Goal: Check status

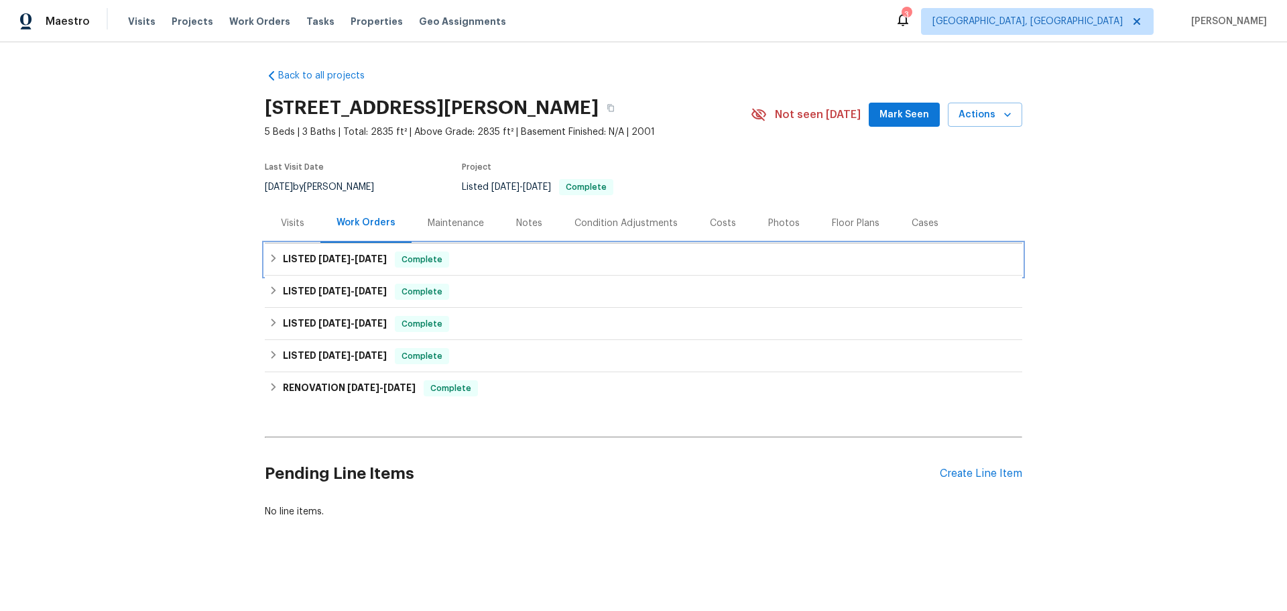
click at [396, 253] on span "Complete" at bounding box center [422, 259] width 52 height 13
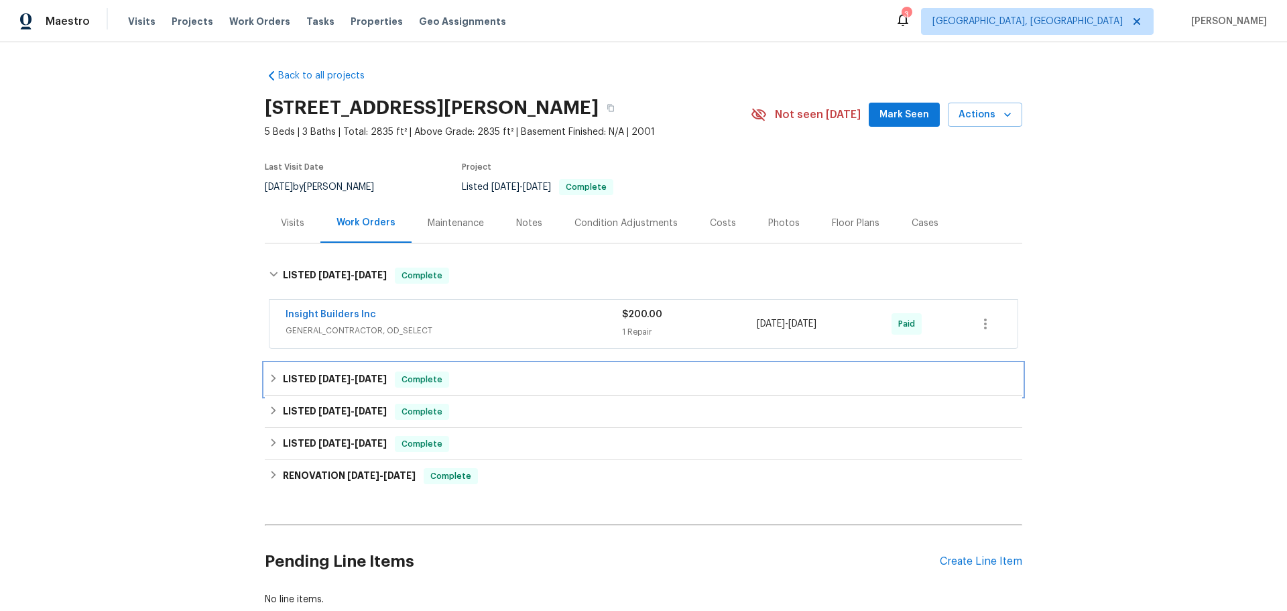
click at [317, 371] on h6 "LISTED [DATE] - [DATE]" at bounding box center [335, 379] width 104 height 16
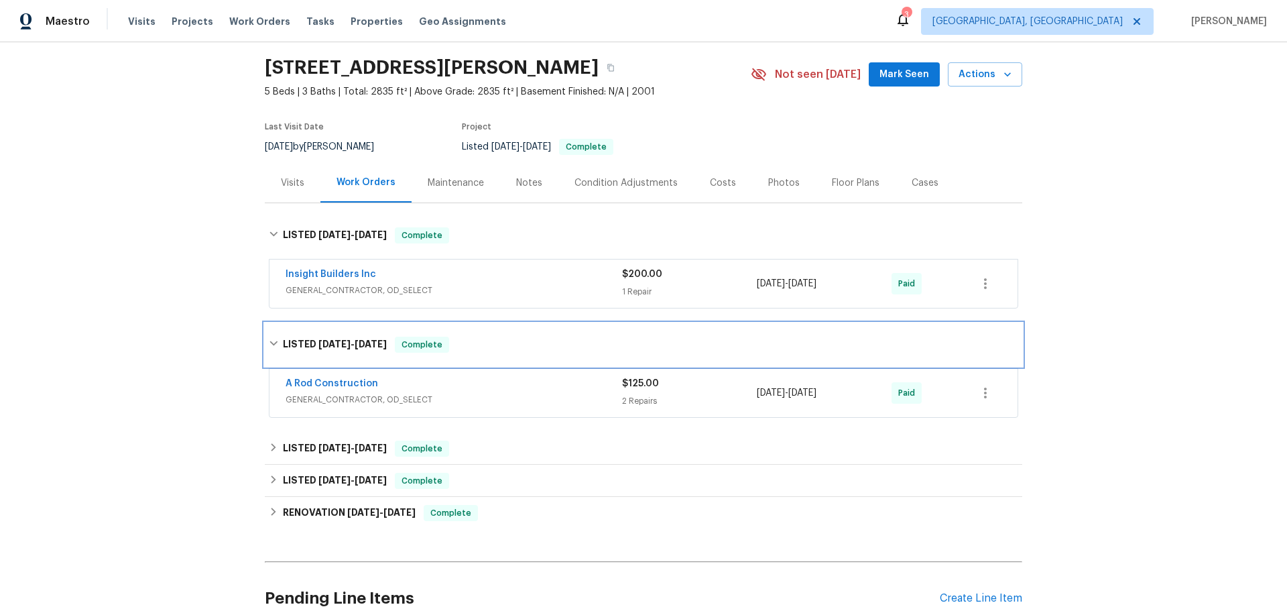
scroll to position [58, 0]
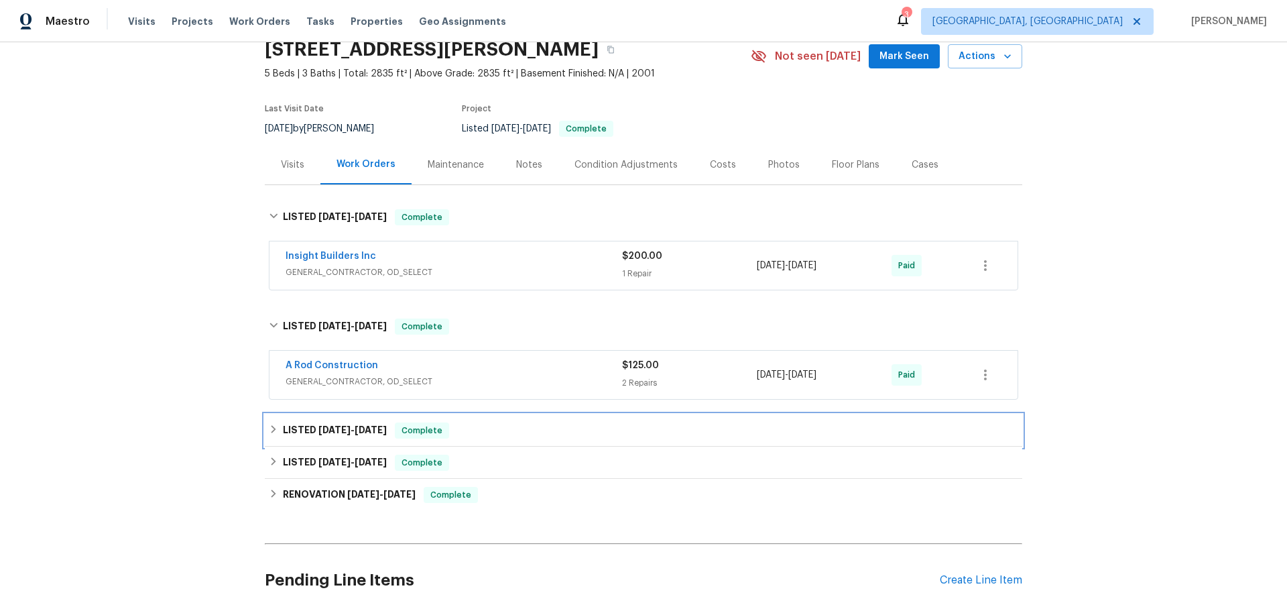
click at [375, 414] on div "LISTED [DATE] - [DATE] Complete" at bounding box center [644, 430] width 758 height 32
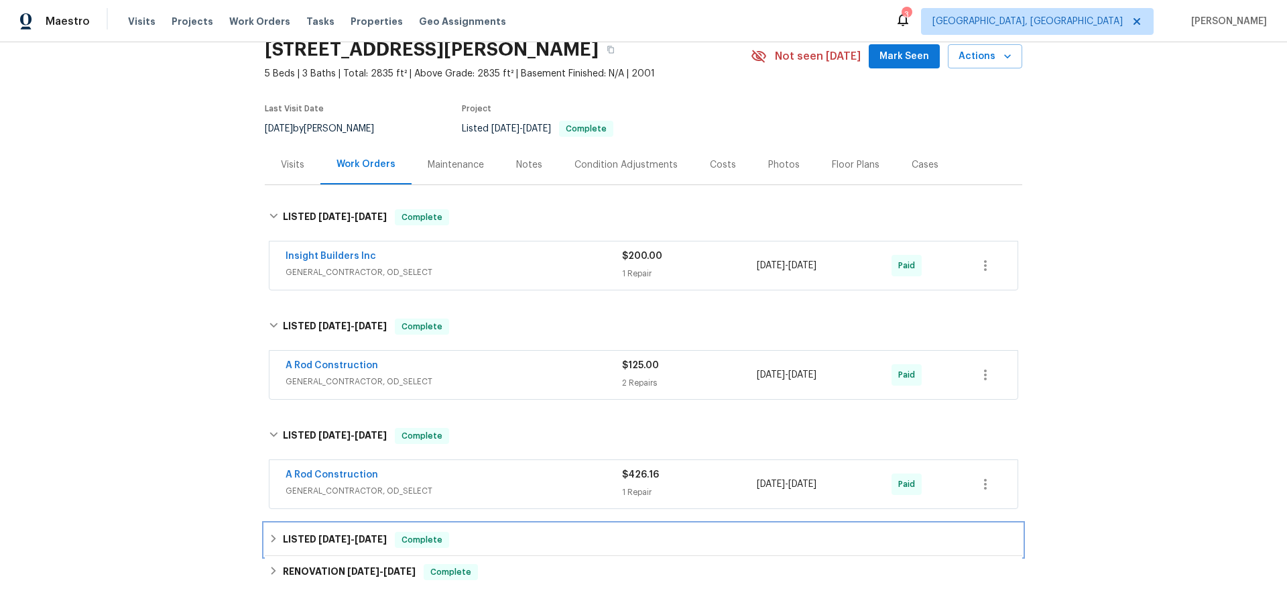
click at [319, 524] on div "LISTED [DATE] - [DATE] Complete" at bounding box center [644, 540] width 758 height 32
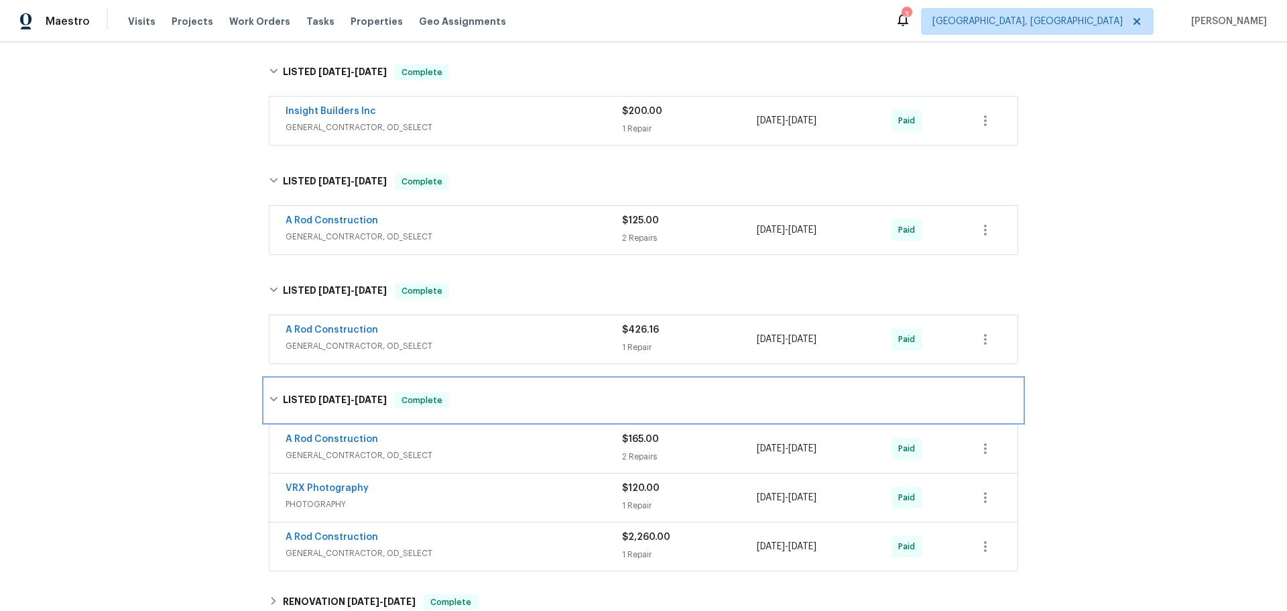
scroll to position [270, 0]
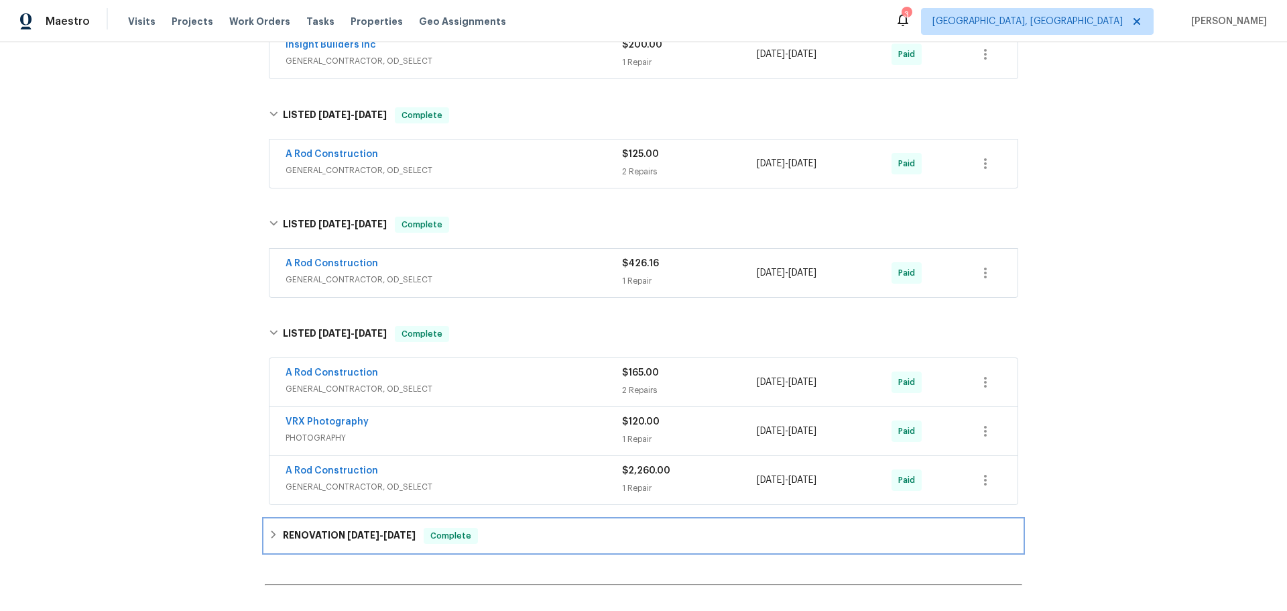
click at [425, 529] on span "Complete" at bounding box center [451, 535] width 52 height 13
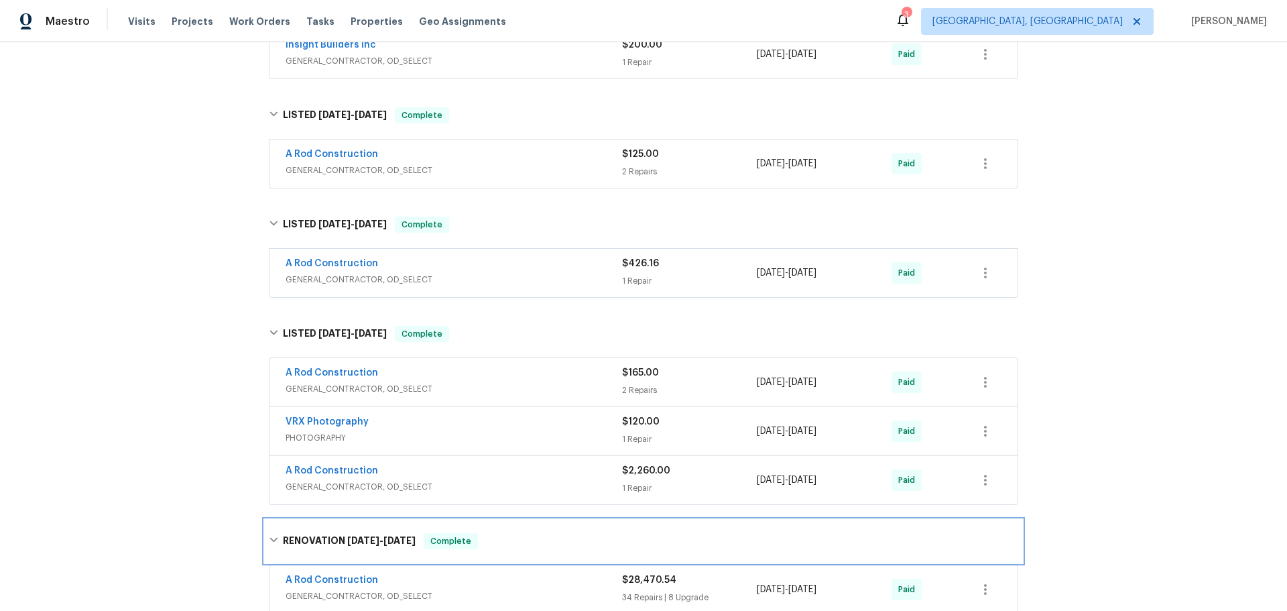
scroll to position [404, 0]
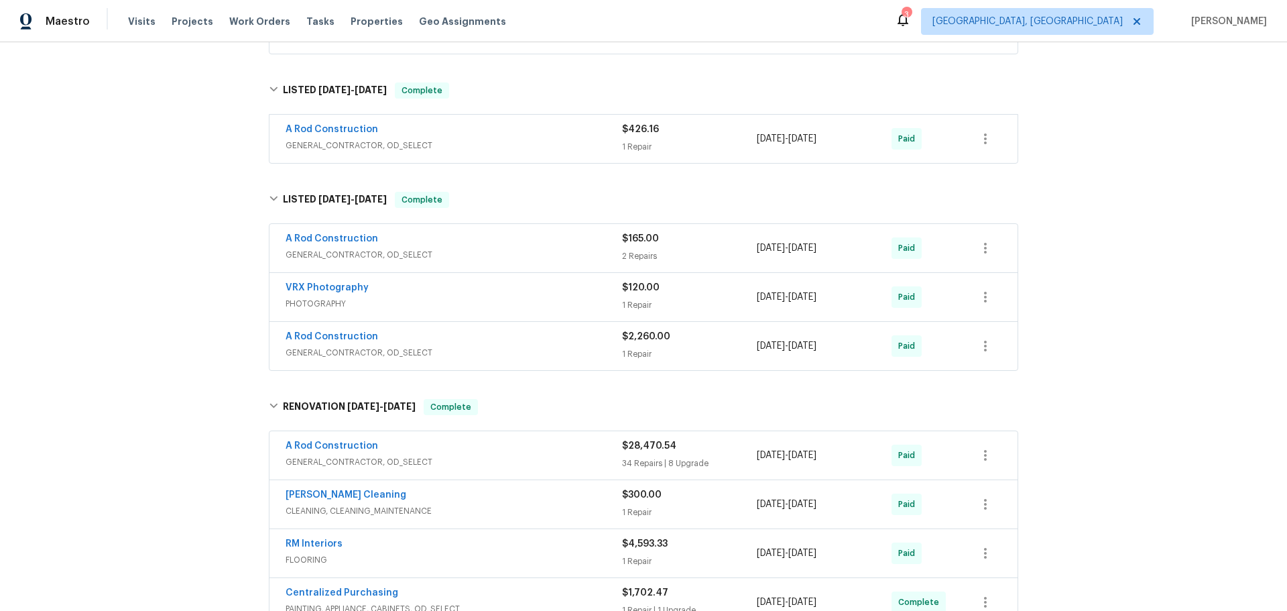
click at [457, 431] on div "A Rod Construction GENERAL_CONTRACTOR, OD_SELECT $28,470.54 34 Repairs | 8 Upgr…" at bounding box center [644, 455] width 748 height 48
click at [406, 439] on div "A Rod Construction" at bounding box center [454, 447] width 337 height 16
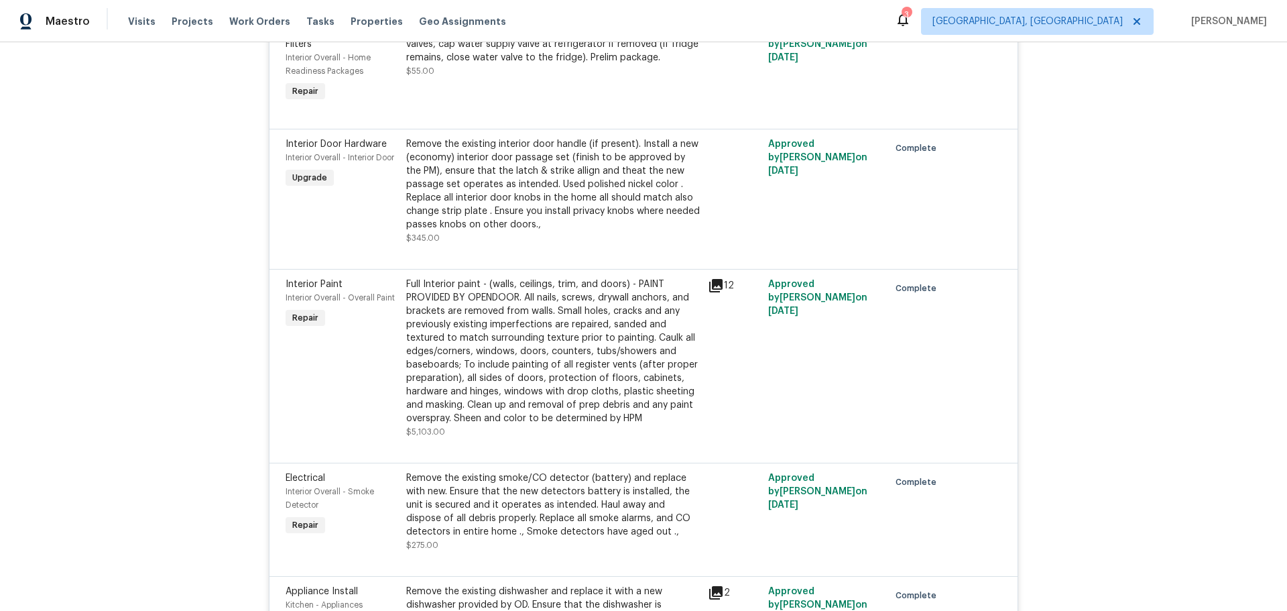
scroll to position [4579, 0]
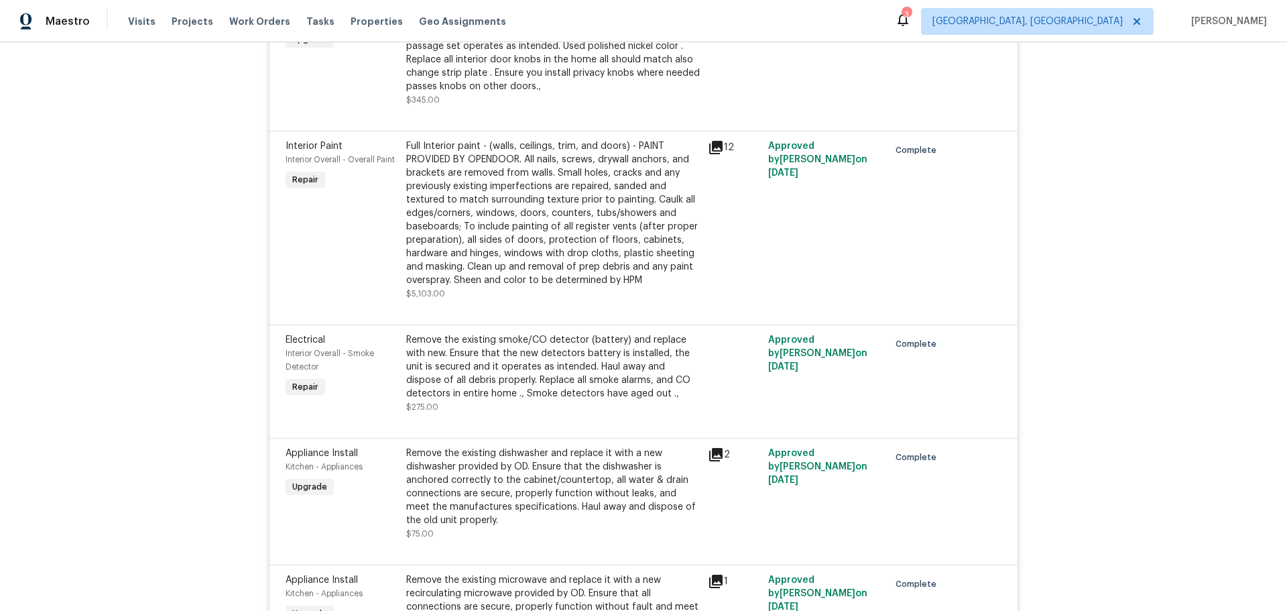
scroll to position [4625, 0]
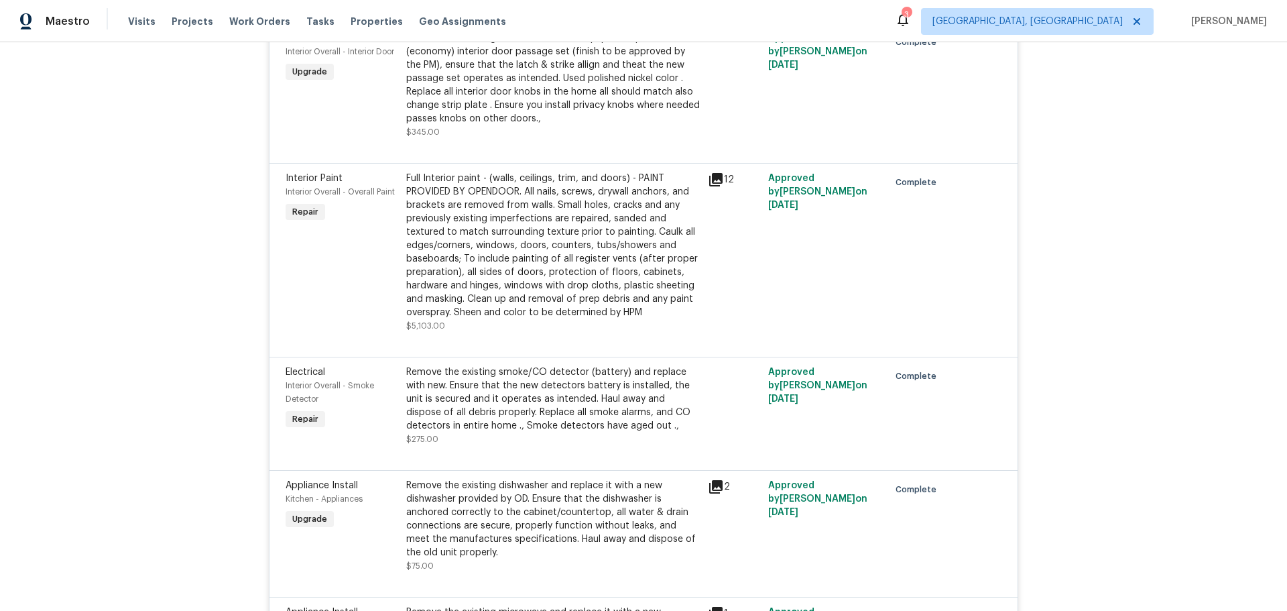
drag, startPoint x: 464, startPoint y: 290, endPoint x: 354, endPoint y: 342, distance: 121.8
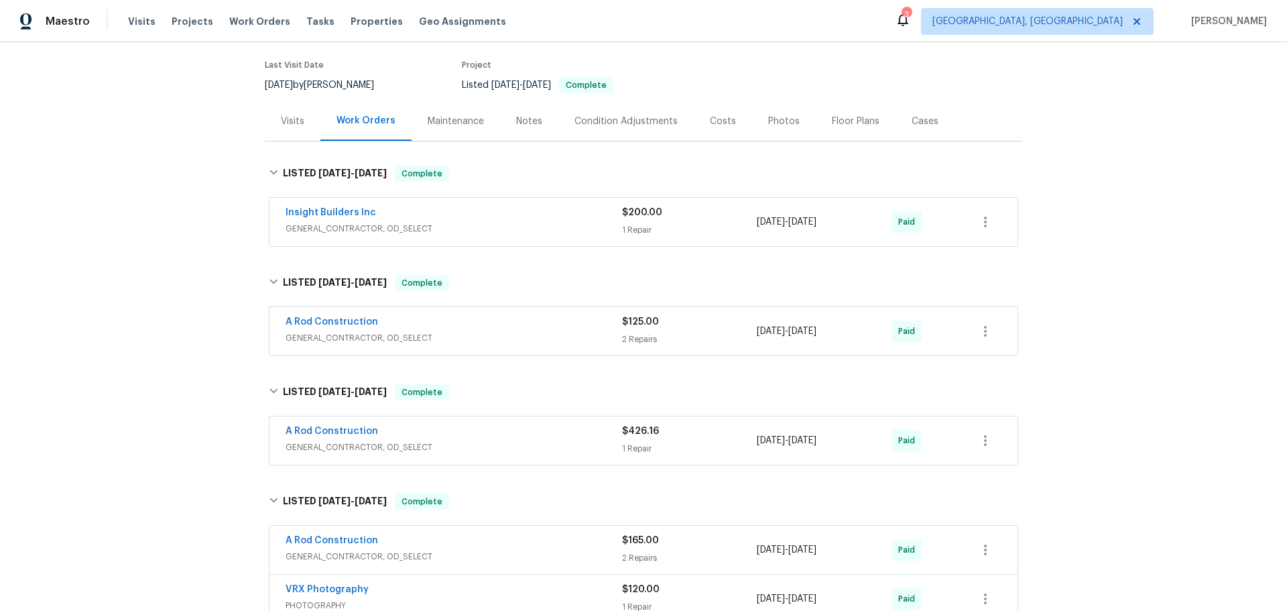
scroll to position [134, 0]
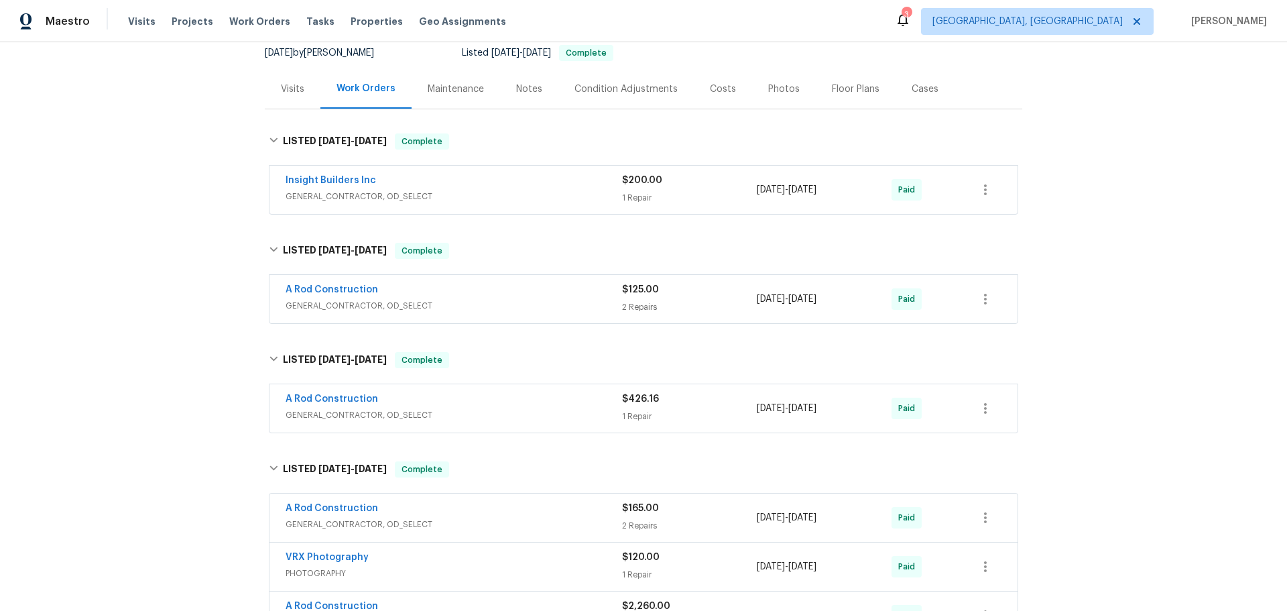
click at [402, 299] on span "GENERAL_CONTRACTOR, OD_SELECT" at bounding box center [454, 305] width 337 height 13
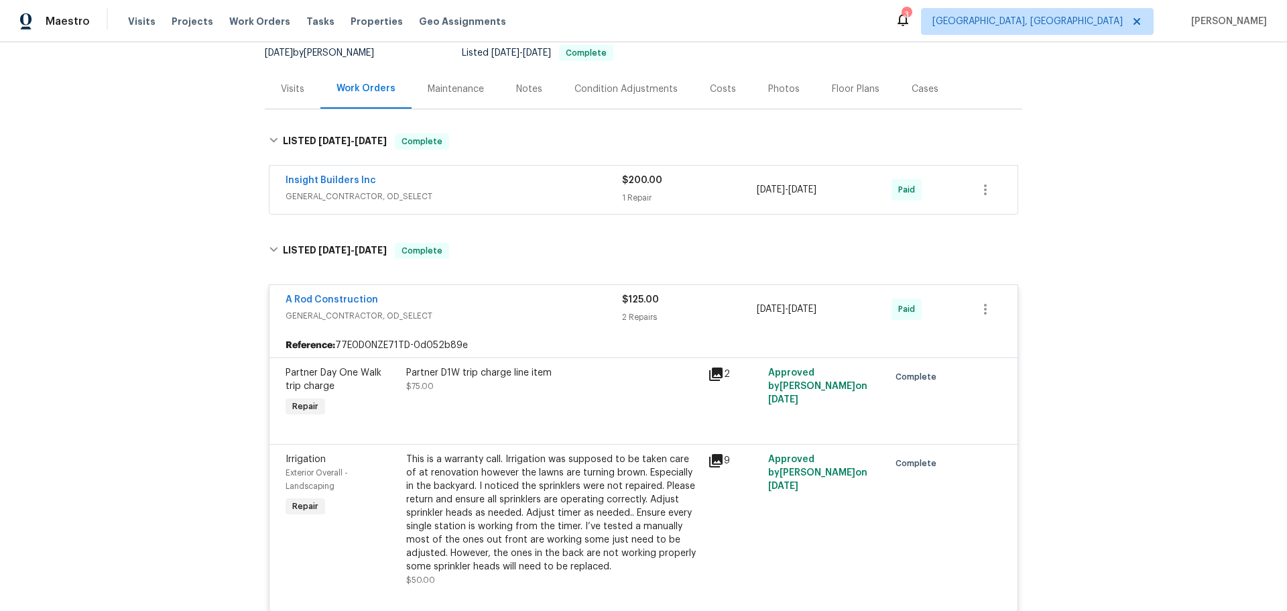
click at [442, 174] on div "Insight Builders Inc" at bounding box center [454, 182] width 337 height 16
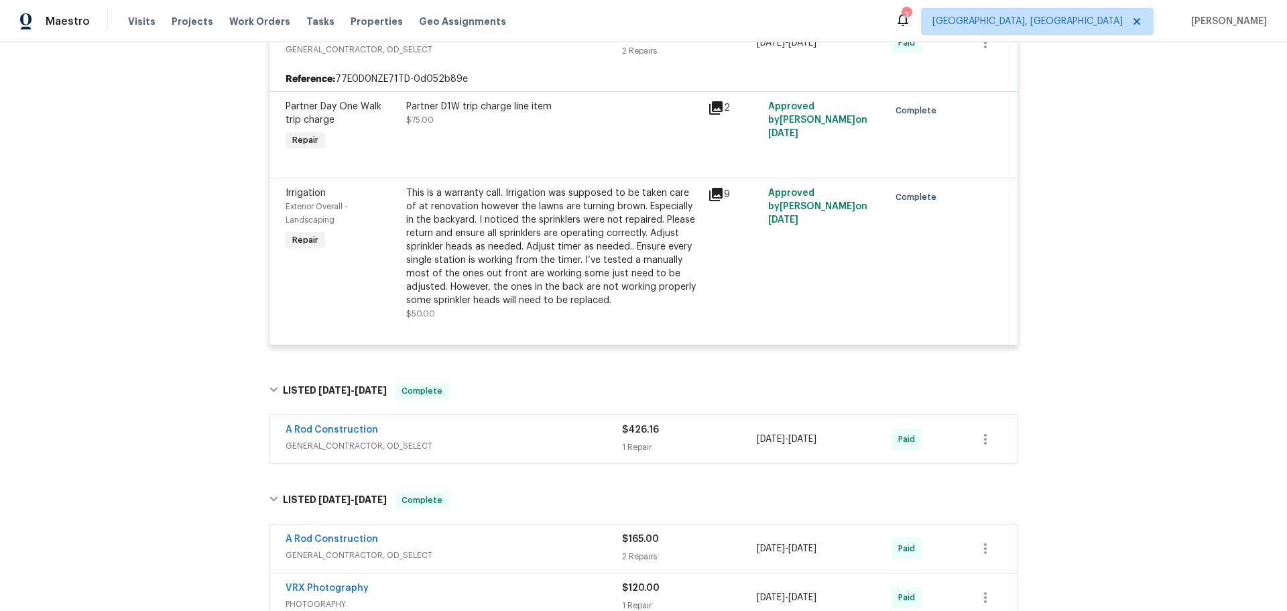
scroll to position [671, 0]
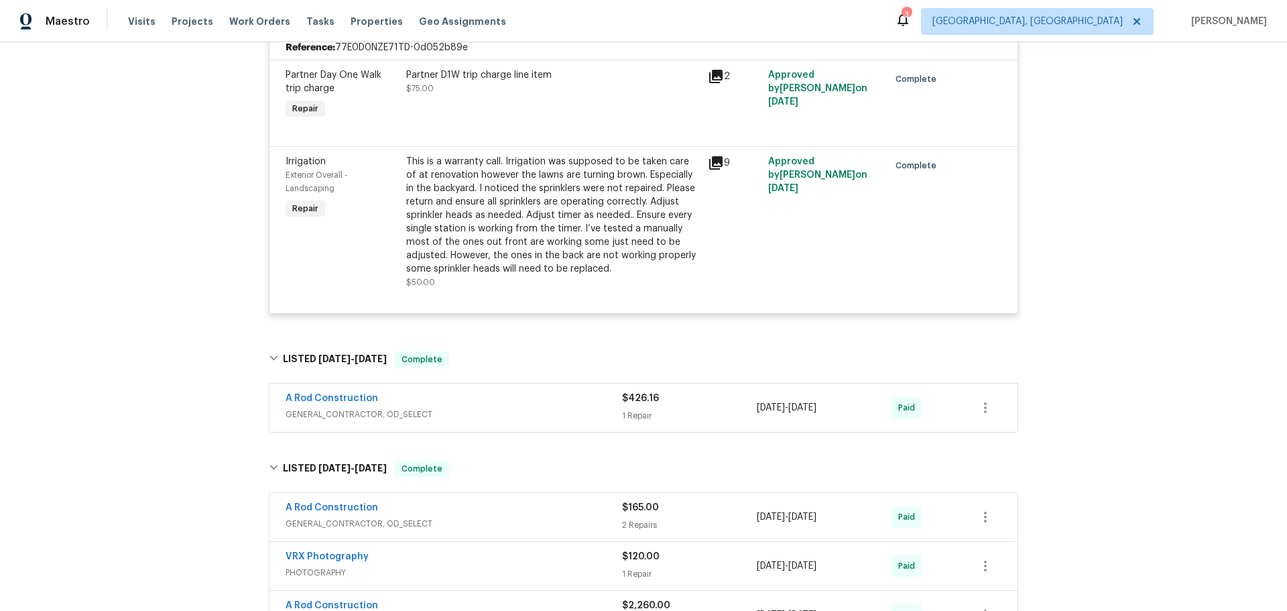
click at [432, 610] on span "GENERAL_CONTRACTOR, OD_SELECT" at bounding box center [454, 621] width 337 height 13
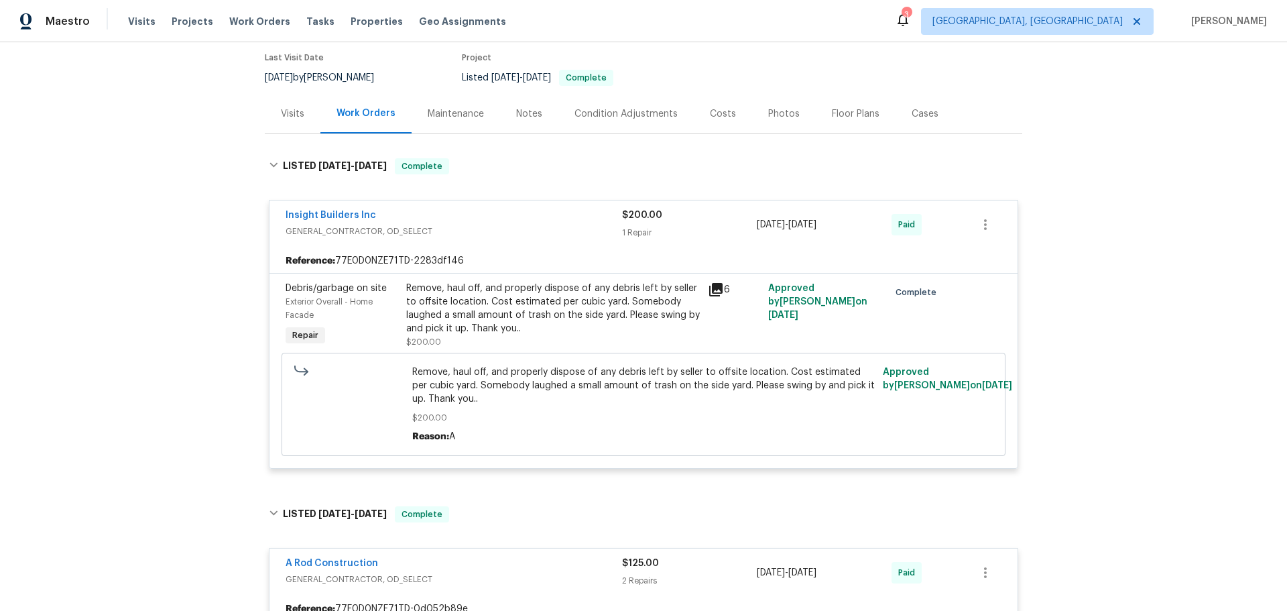
scroll to position [0, 0]
